Goal: Entertainment & Leisure: Consume media (video, audio)

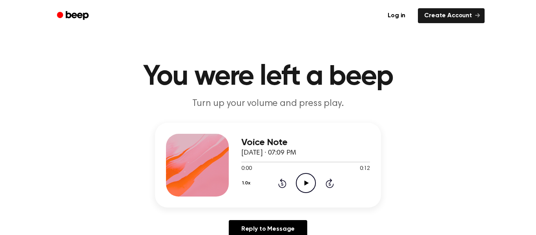
click at [309, 179] on icon "Play Audio" at bounding box center [306, 183] width 20 height 20
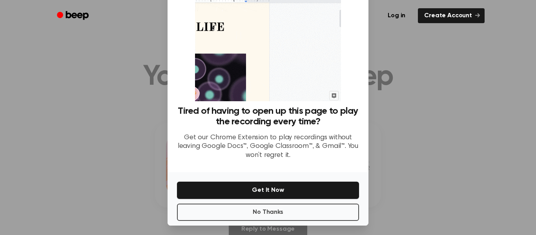
scroll to position [47, 0]
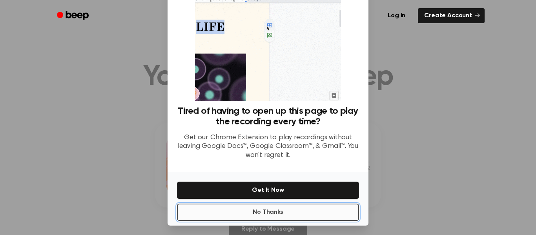
click at [268, 210] on button "No Thanks" at bounding box center [268, 212] width 182 height 17
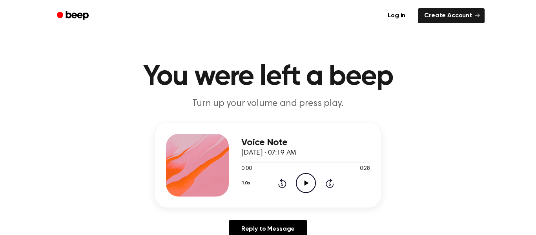
click at [301, 186] on icon "Play Audio" at bounding box center [306, 183] width 20 height 20
click at [307, 177] on icon "Pause Audio" at bounding box center [306, 183] width 20 height 20
click at [306, 184] on icon at bounding box center [306, 183] width 4 height 5
